Goal: Task Accomplishment & Management: Use online tool/utility

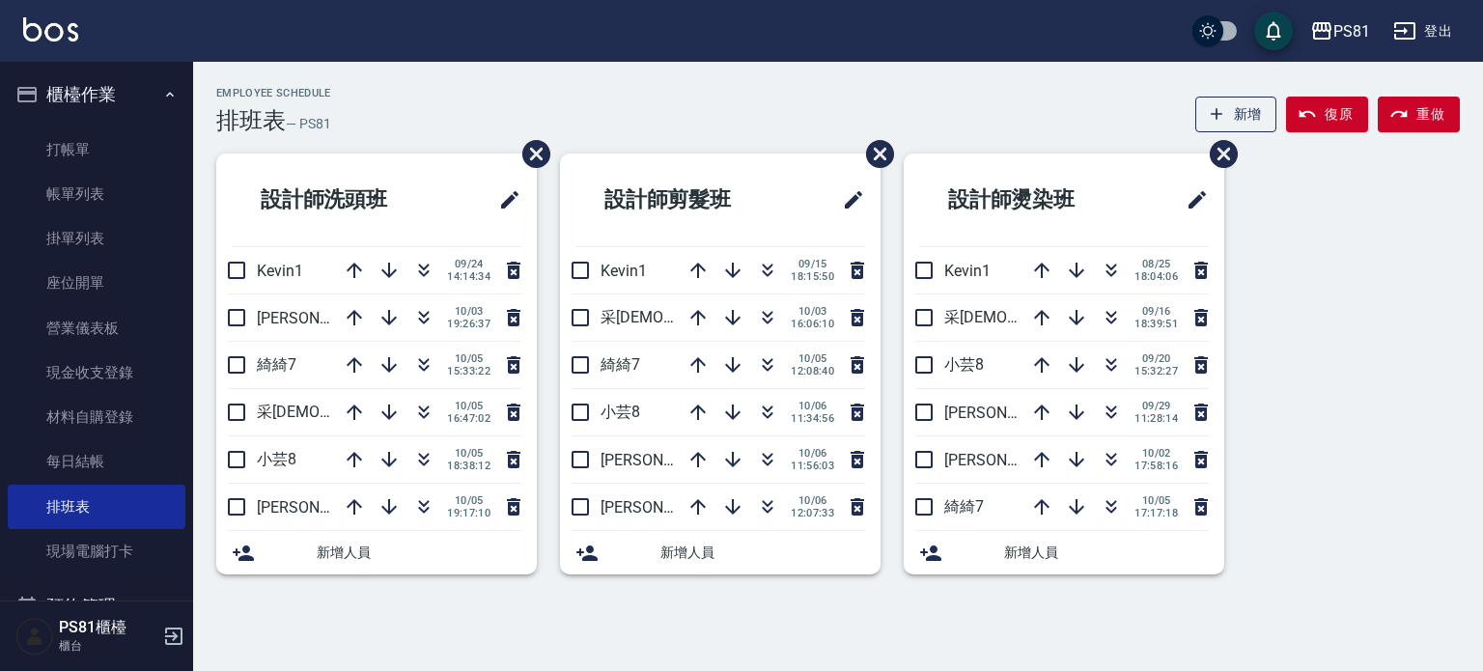
click at [734, 647] on div "Employee Schedule 排班表 — PS81 新增 復原 重做 設計師洗頭班 Kevin1 [DATE] 14:14:34 [PERSON_NAM…" at bounding box center [741, 335] width 1483 height 671
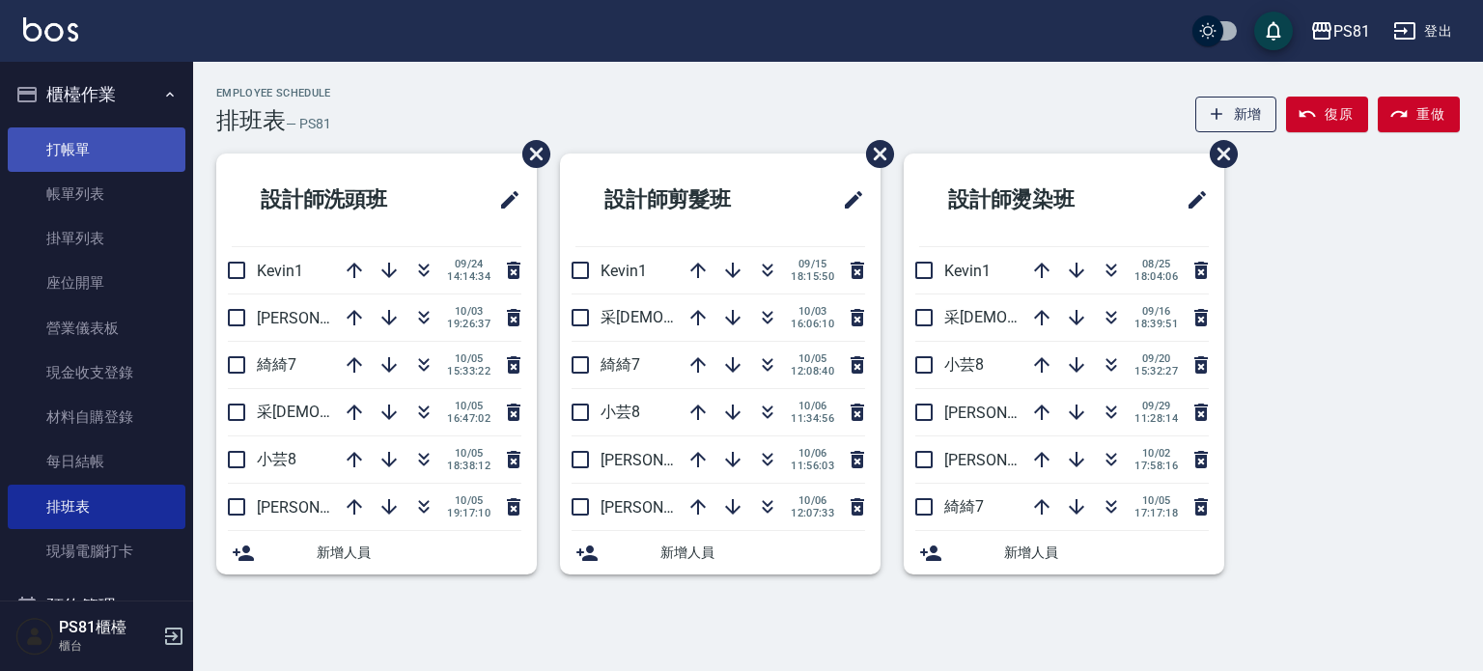
click at [115, 161] on link "打帳單" at bounding box center [97, 149] width 178 height 44
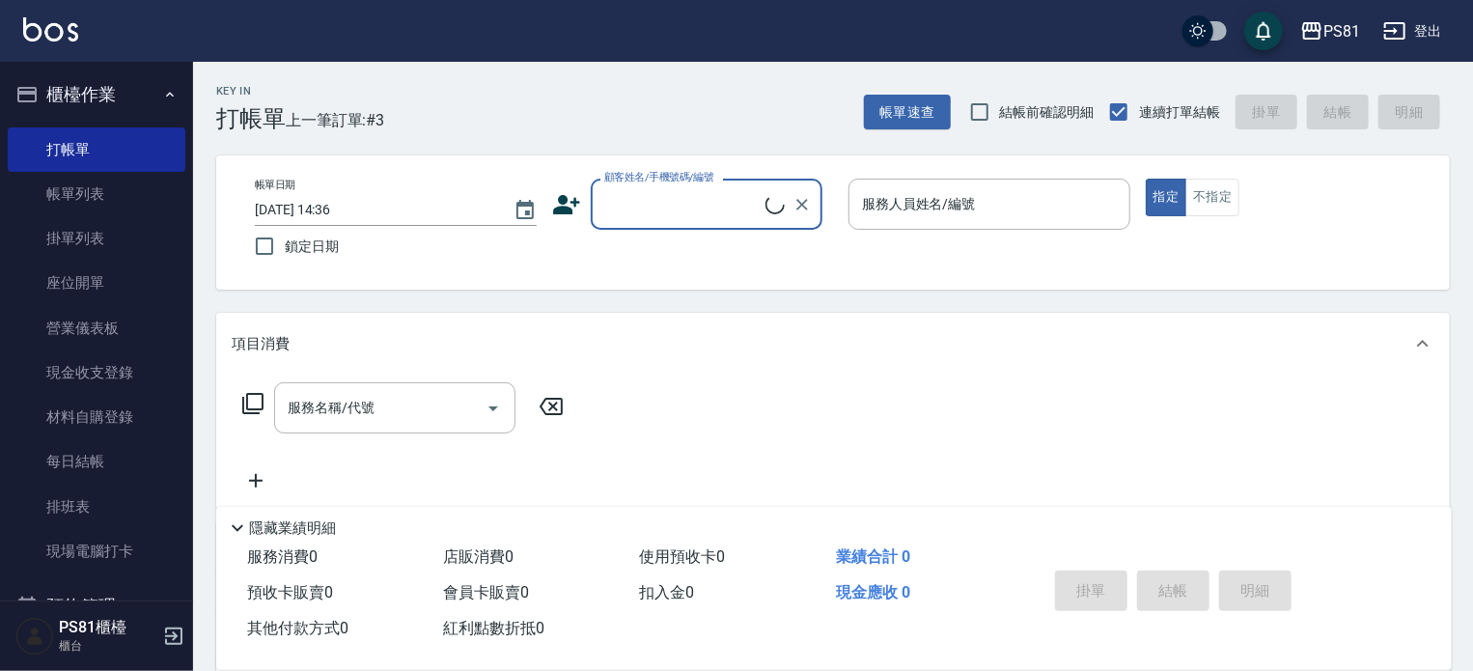
click at [330, 125] on span "上一筆訂單:#3" at bounding box center [335, 120] width 99 height 24
click at [483, 128] on div "Key In 打帳單 上一筆訂單:#3 帳單速查 結帳前確認明細 連續打單結帳 掛單 結帳 明細" at bounding box center [821, 97] width 1257 height 70
click at [577, 107] on div "Key In 打帳單 上一筆訂單:#3 帳單速查 結帳前確認明細 連續打單結帳 掛單 結帳 明細" at bounding box center [821, 97] width 1257 height 70
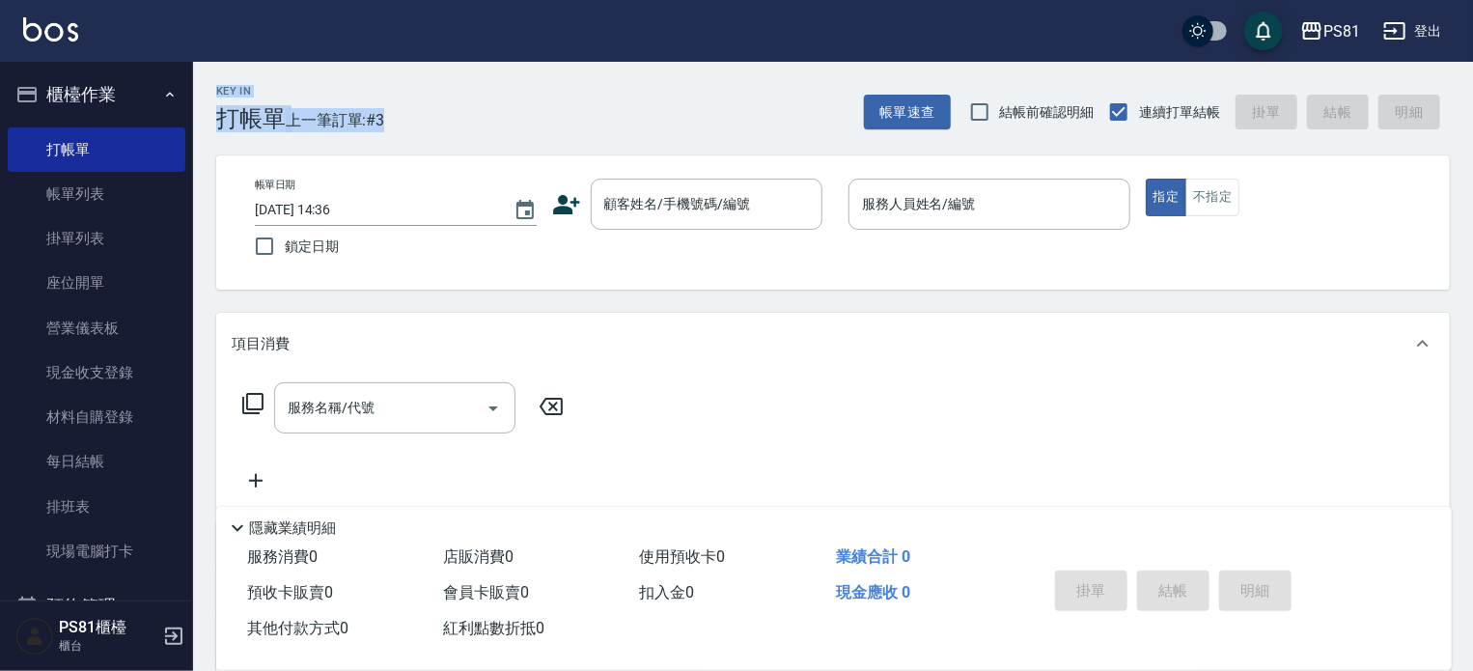
drag, startPoint x: 209, startPoint y: 87, endPoint x: 438, endPoint y: 112, distance: 231.1
click at [438, 112] on div "Key In 打帳單 上一筆訂單:#3 帳單速查 結帳前確認明細 連續打單結帳 掛單 結帳 明細" at bounding box center [821, 97] width 1257 height 70
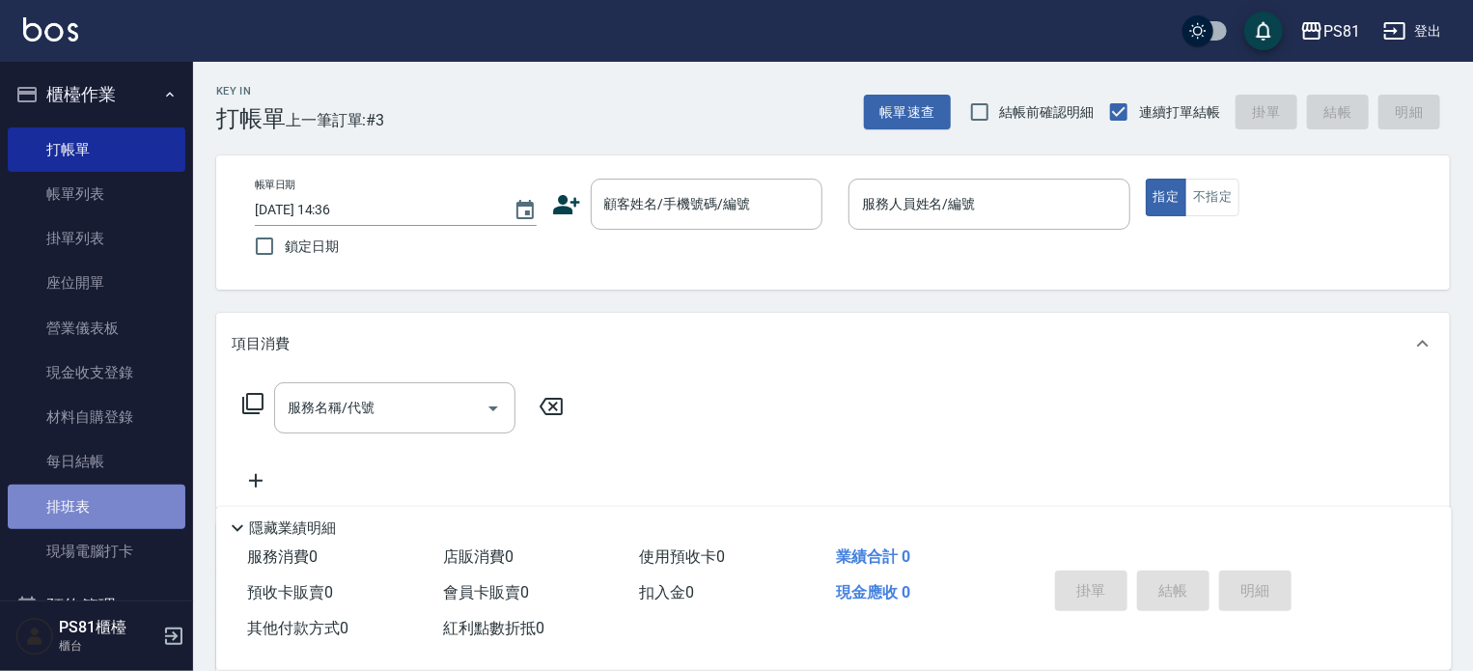
click at [101, 489] on link "排班表" at bounding box center [97, 507] width 178 height 44
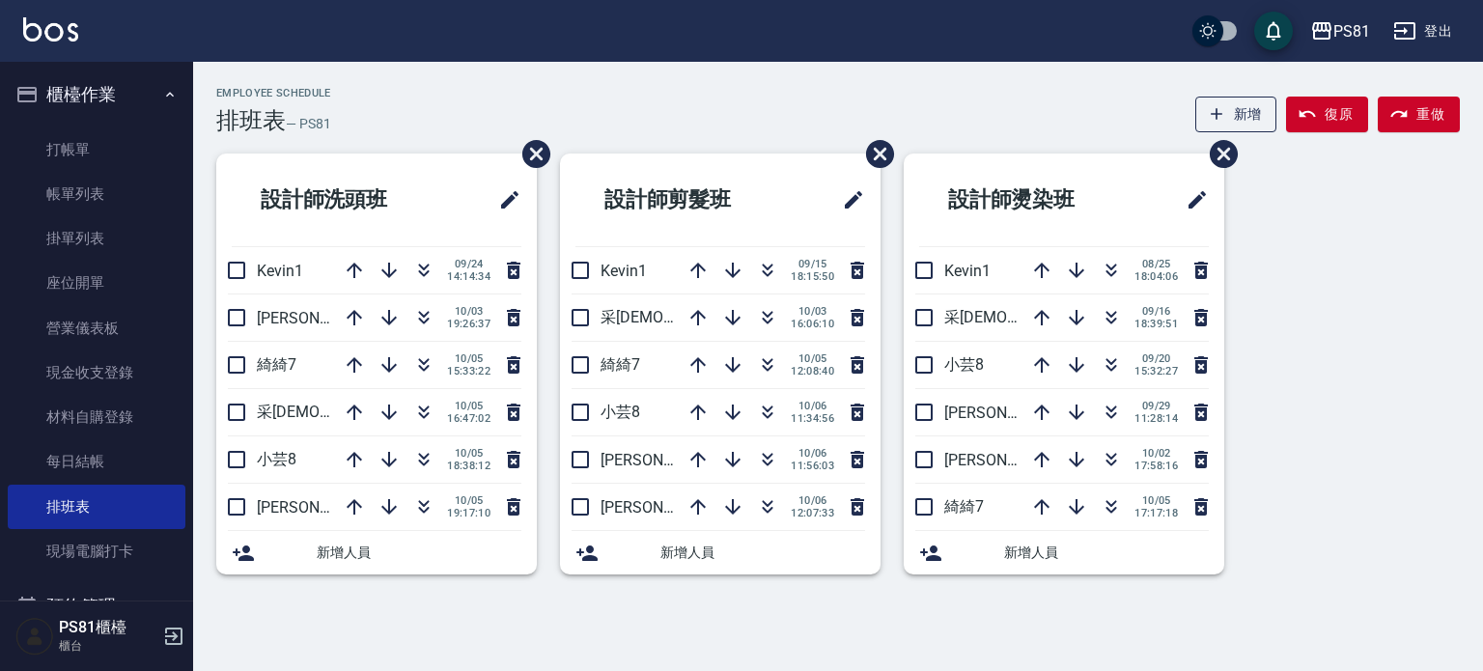
click at [481, 616] on div "Employee Schedule 排班表 — PS81 新增 復原 重做 設計師洗頭班 Kevin1 [DATE] 14:14:34 [PERSON_NAM…" at bounding box center [741, 335] width 1483 height 671
